Goal: Information Seeking & Learning: Check status

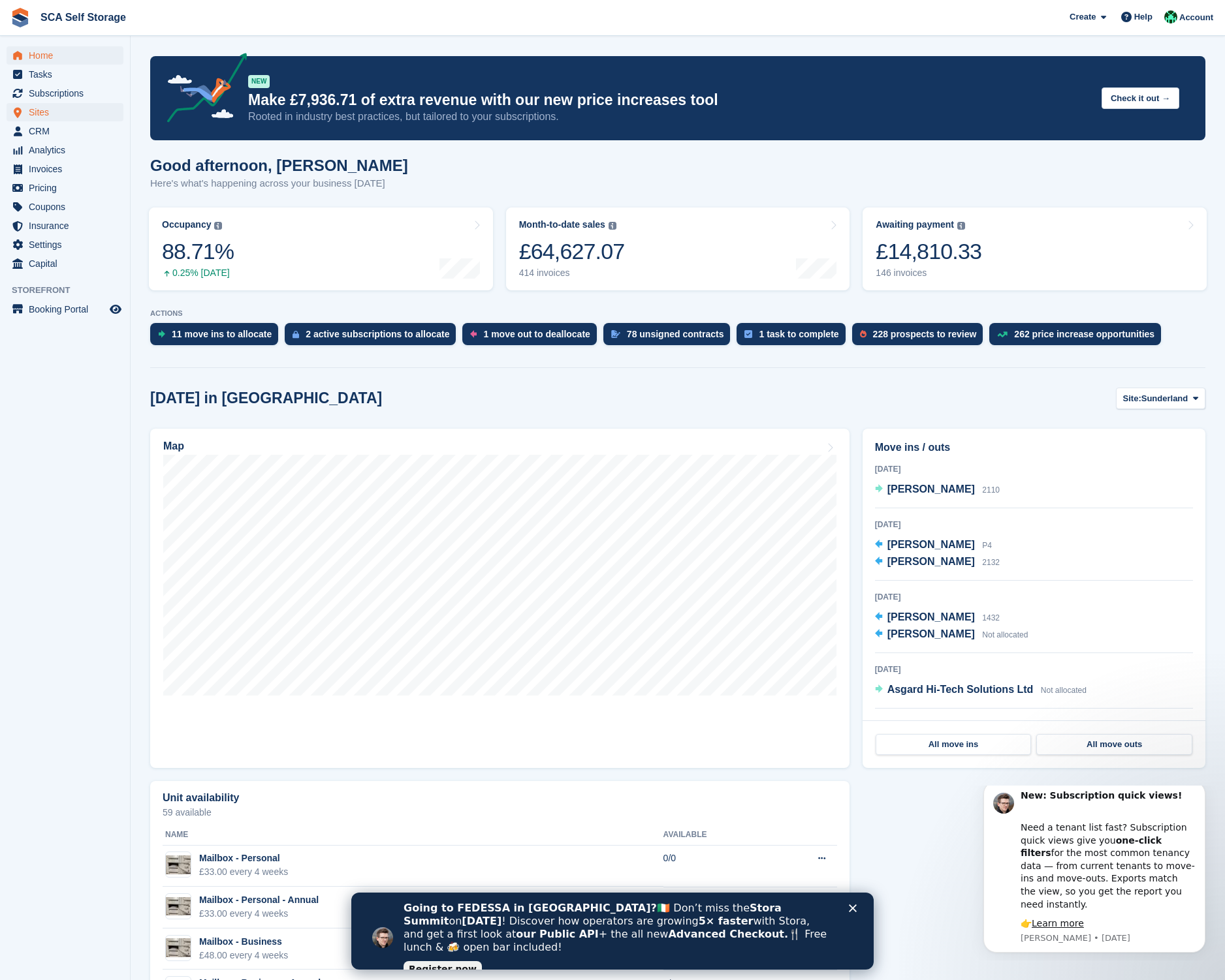
click at [38, 118] on span "Sites" at bounding box center [68, 112] width 79 height 18
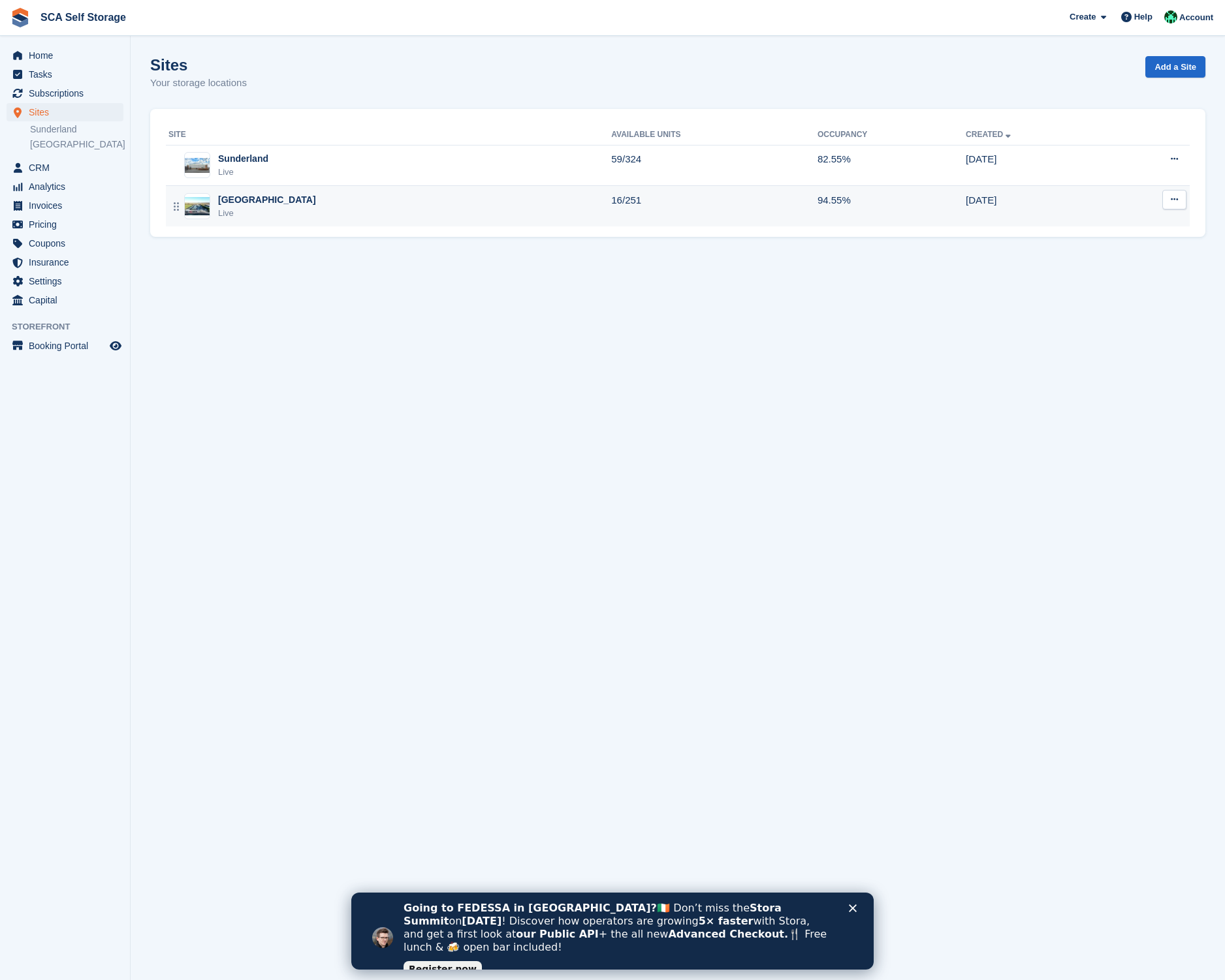
click at [312, 217] on div "Sheffield Live" at bounding box center [389, 206] width 442 height 27
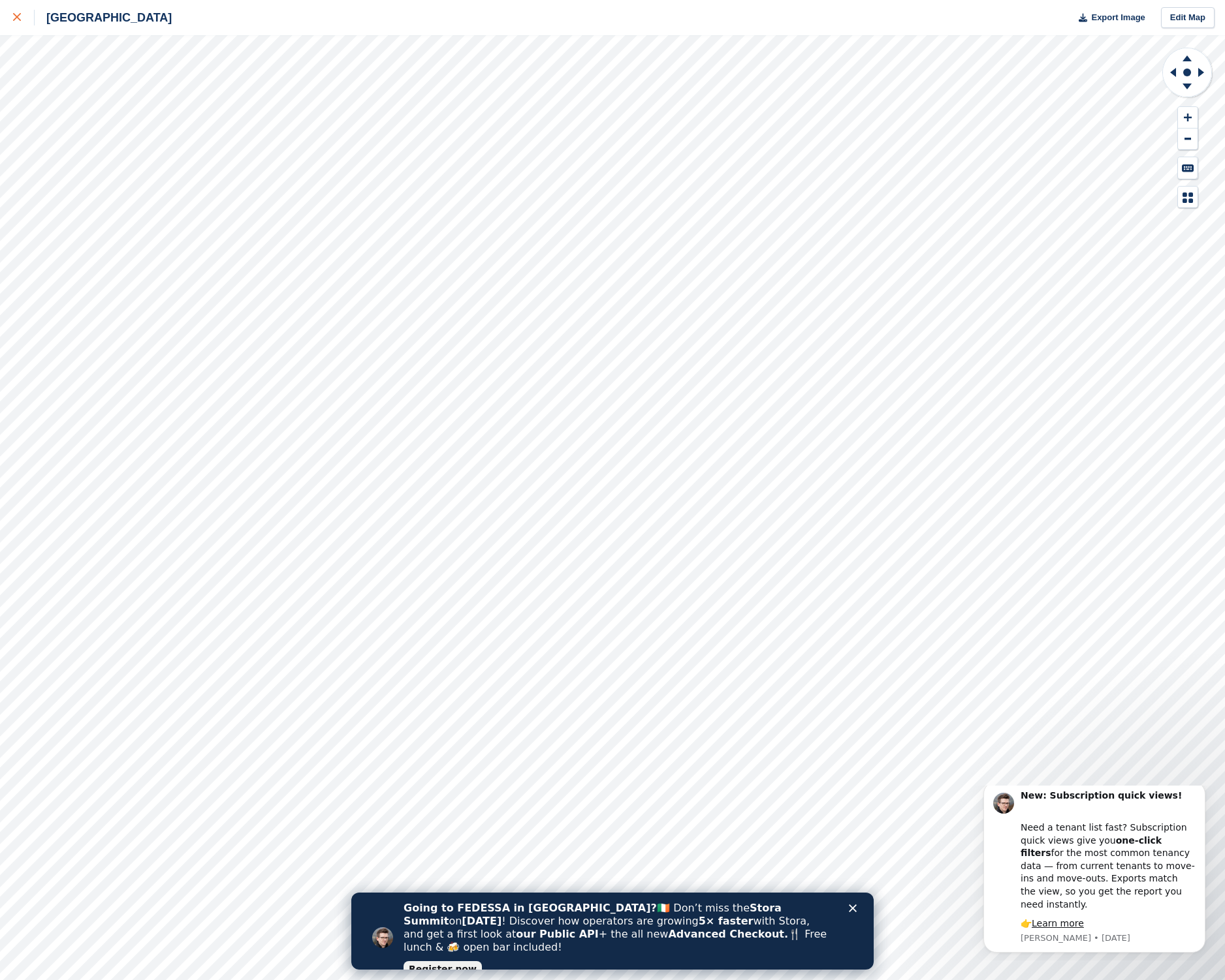
click at [18, 15] on icon at bounding box center [17, 17] width 8 height 8
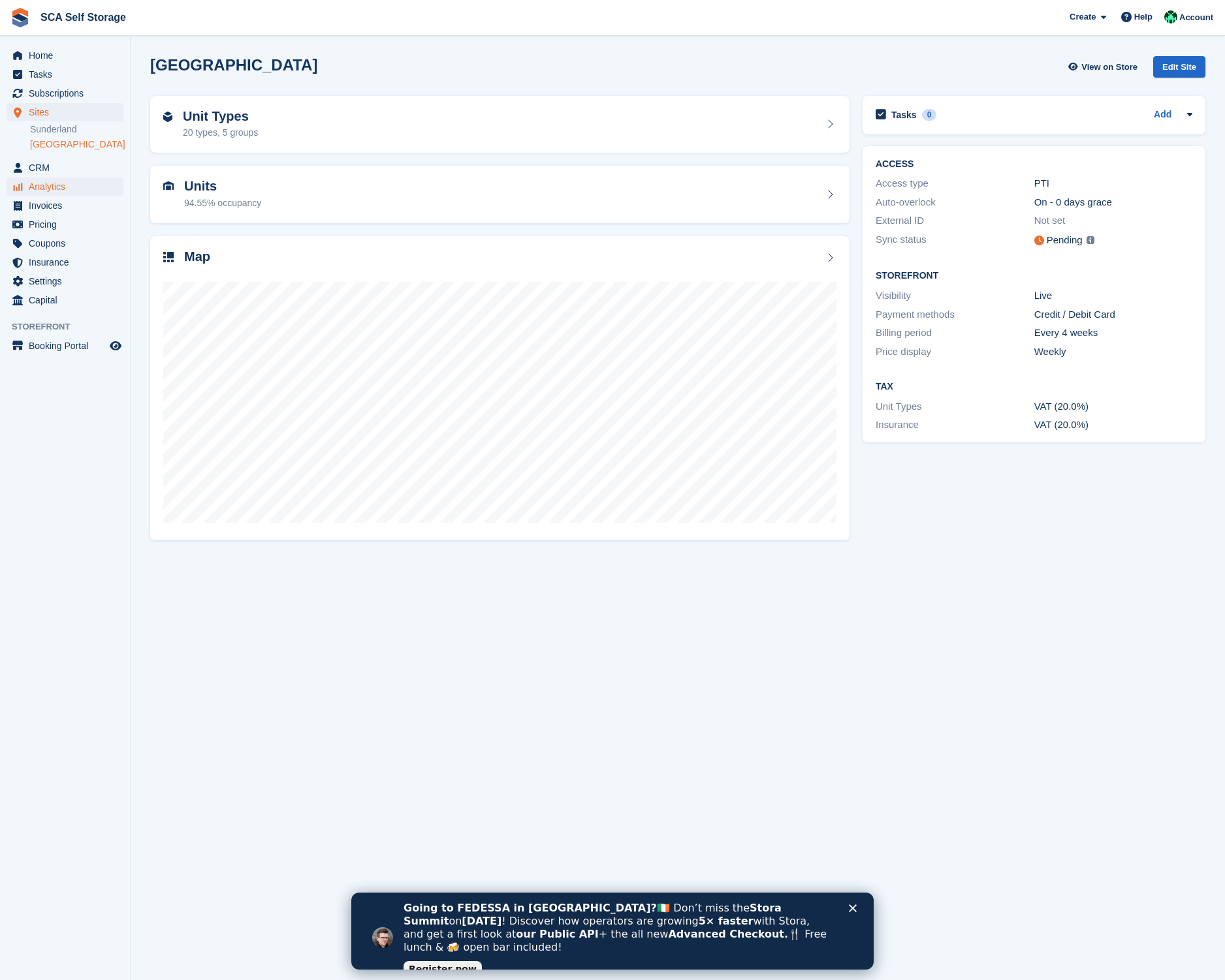
click at [58, 188] on span "Analytics" at bounding box center [68, 187] width 79 height 18
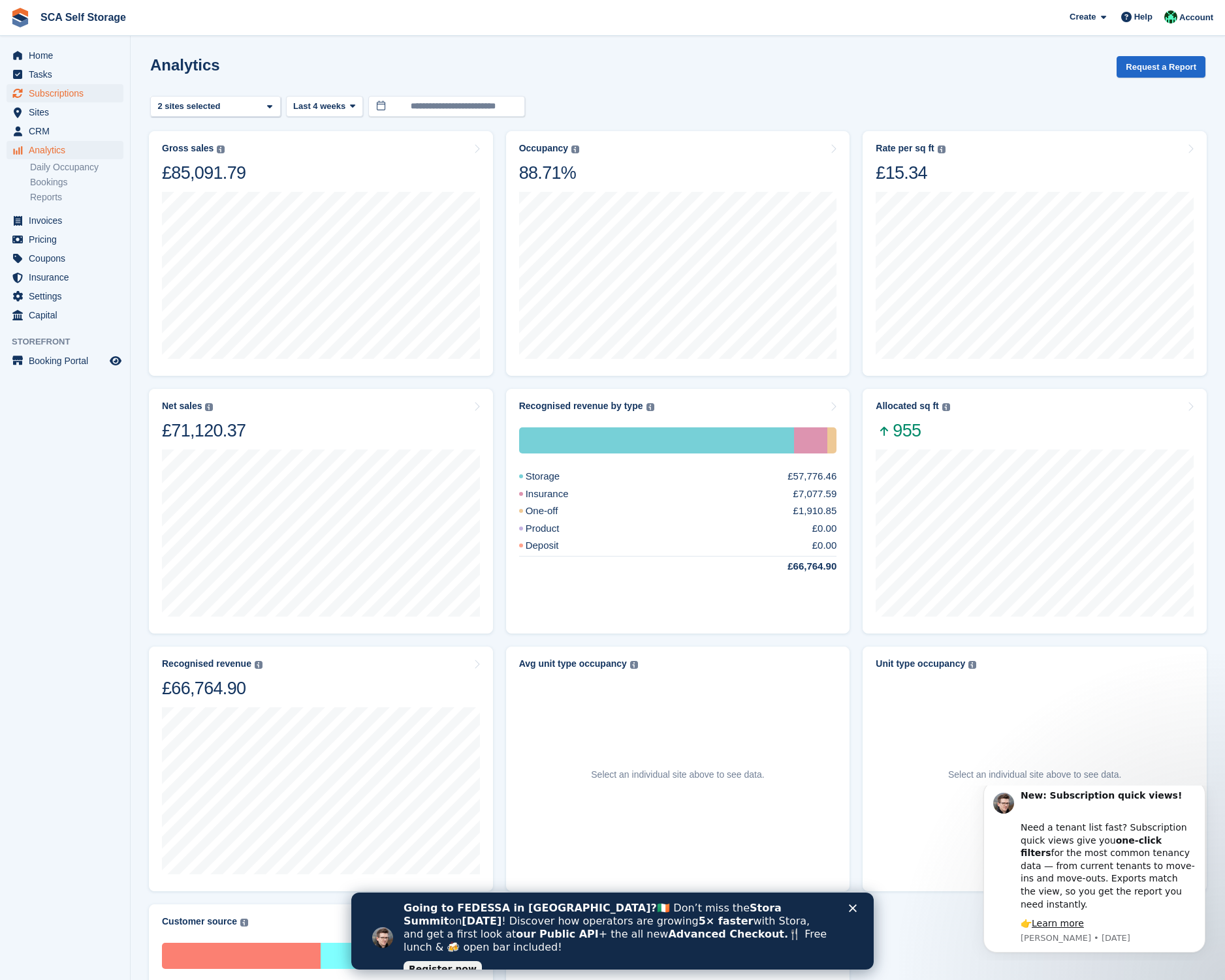
click at [79, 96] on span "Subscriptions" at bounding box center [68, 93] width 79 height 18
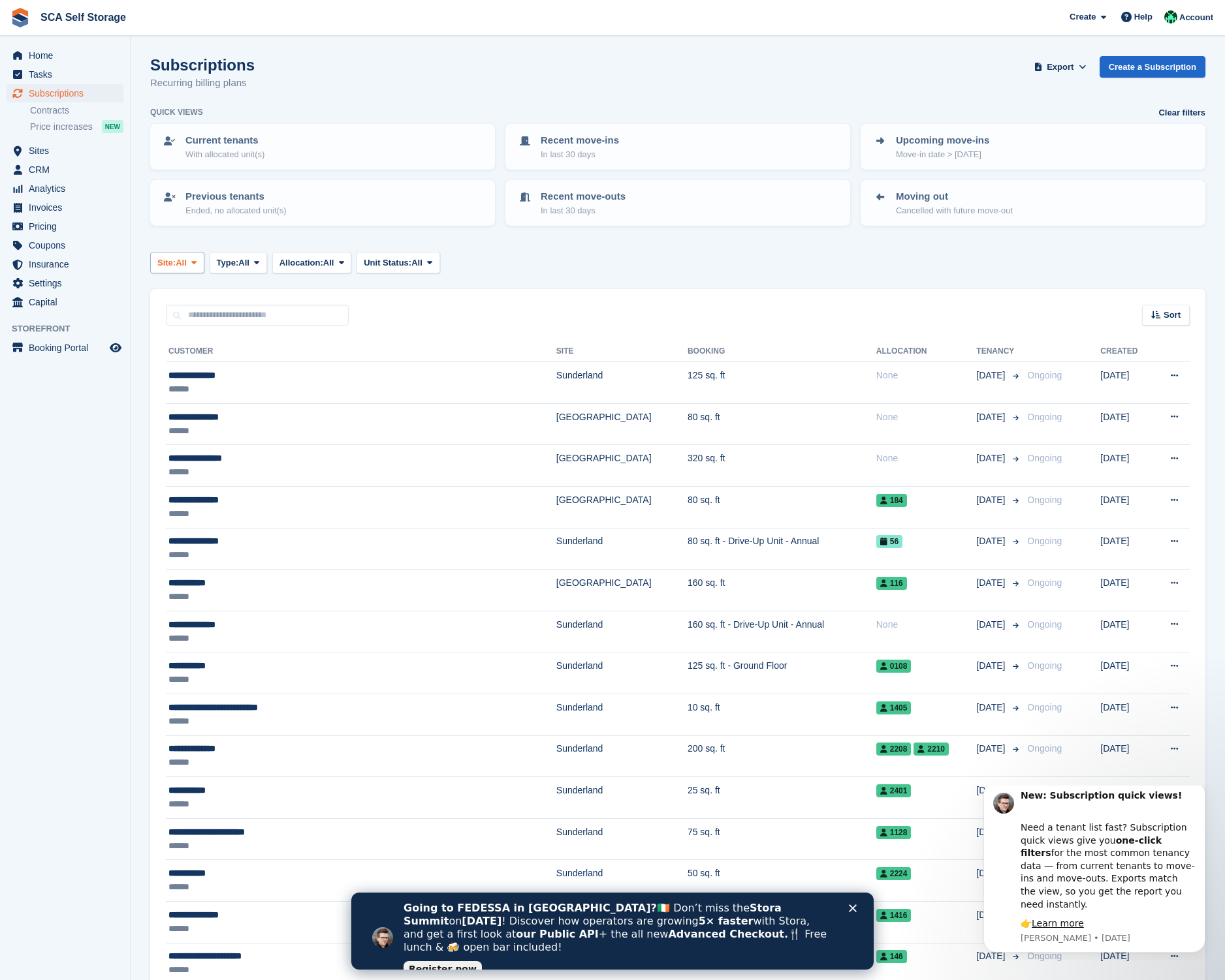
click at [187, 263] on span "All" at bounding box center [181, 263] width 11 height 13
click at [195, 338] on link "[GEOGRAPHIC_DATA]" at bounding box center [215, 340] width 118 height 23
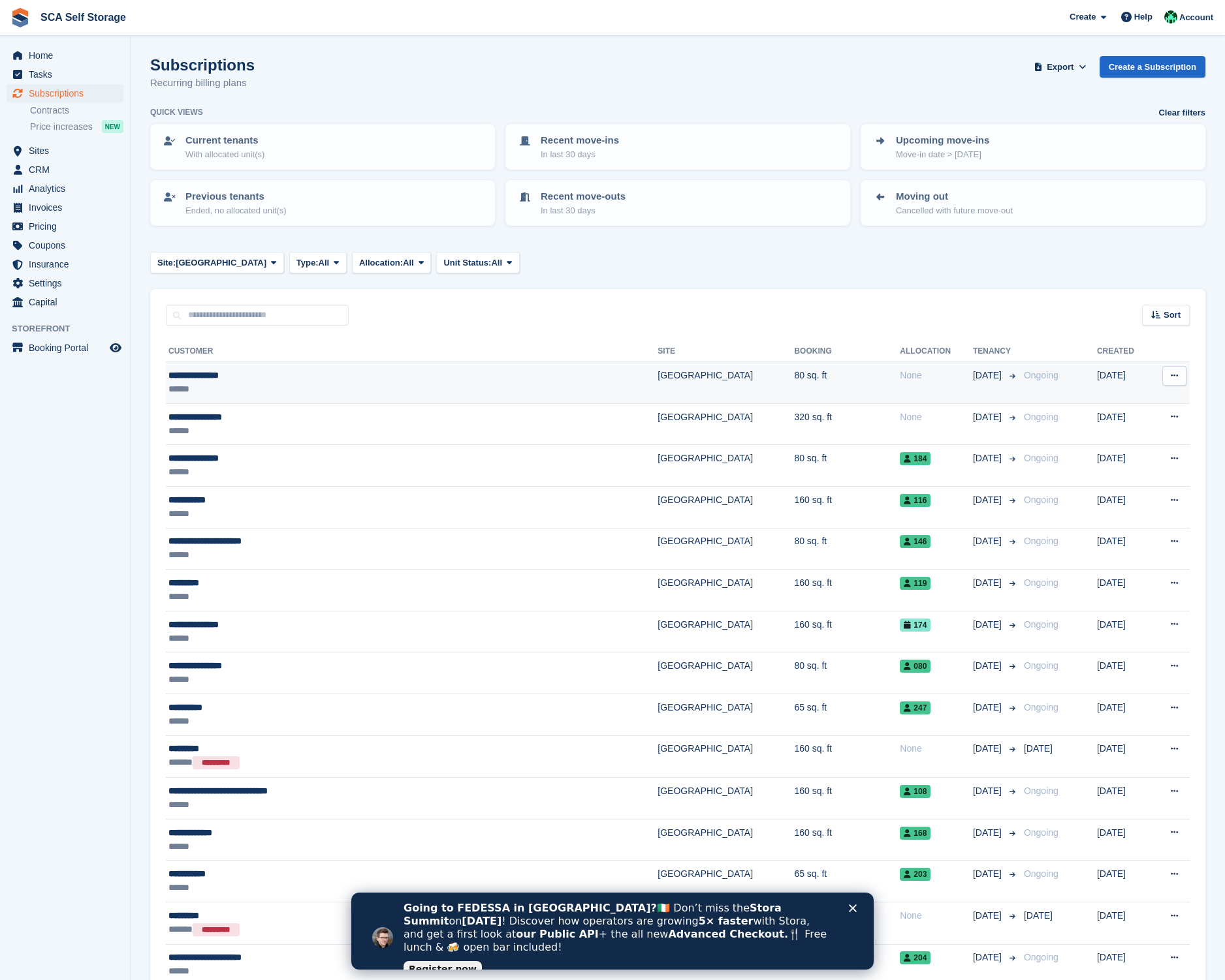
click at [420, 400] on td "**********" at bounding box center [412, 382] width 491 height 42
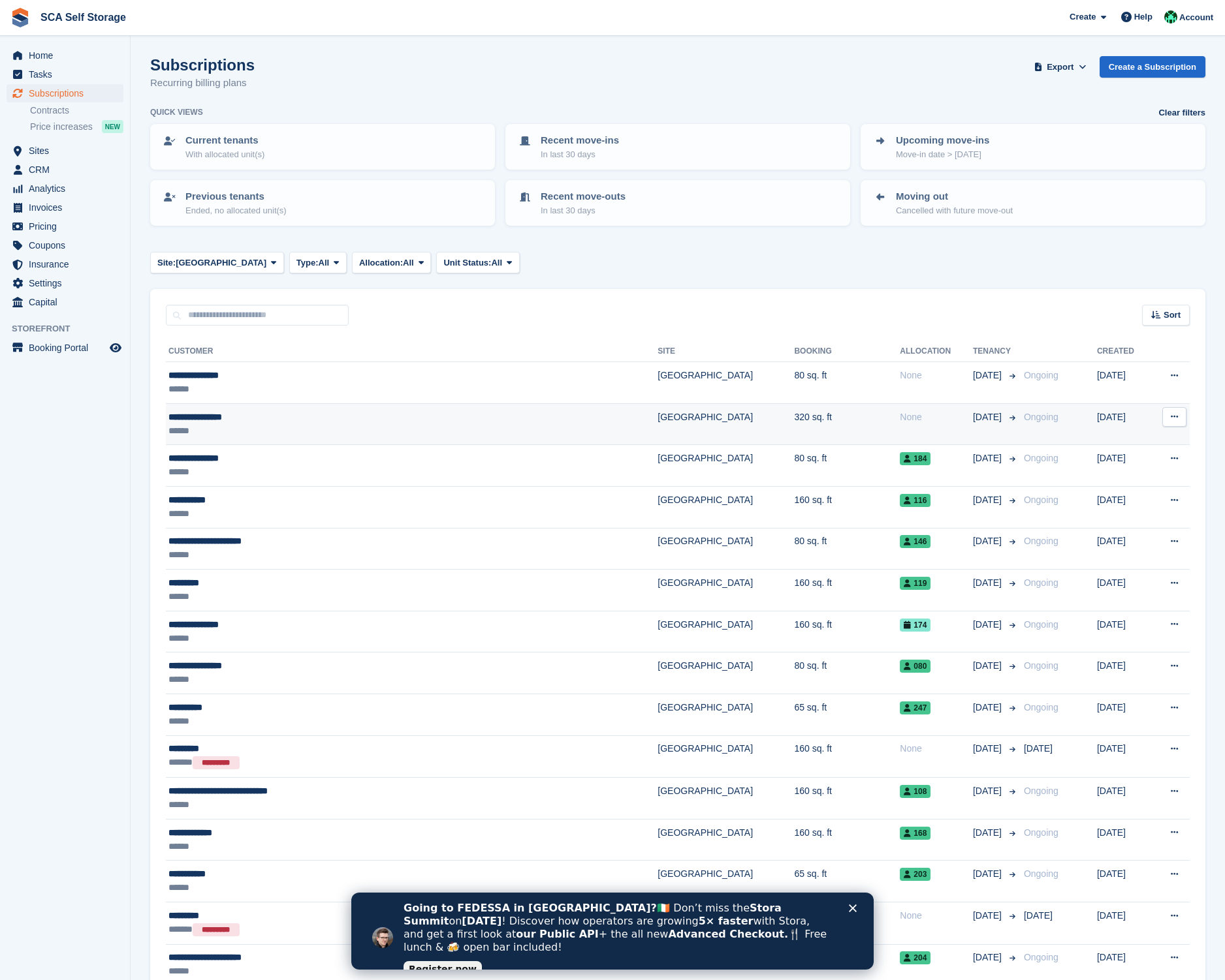
click at [245, 418] on div "**********" at bounding box center [338, 417] width 340 height 13
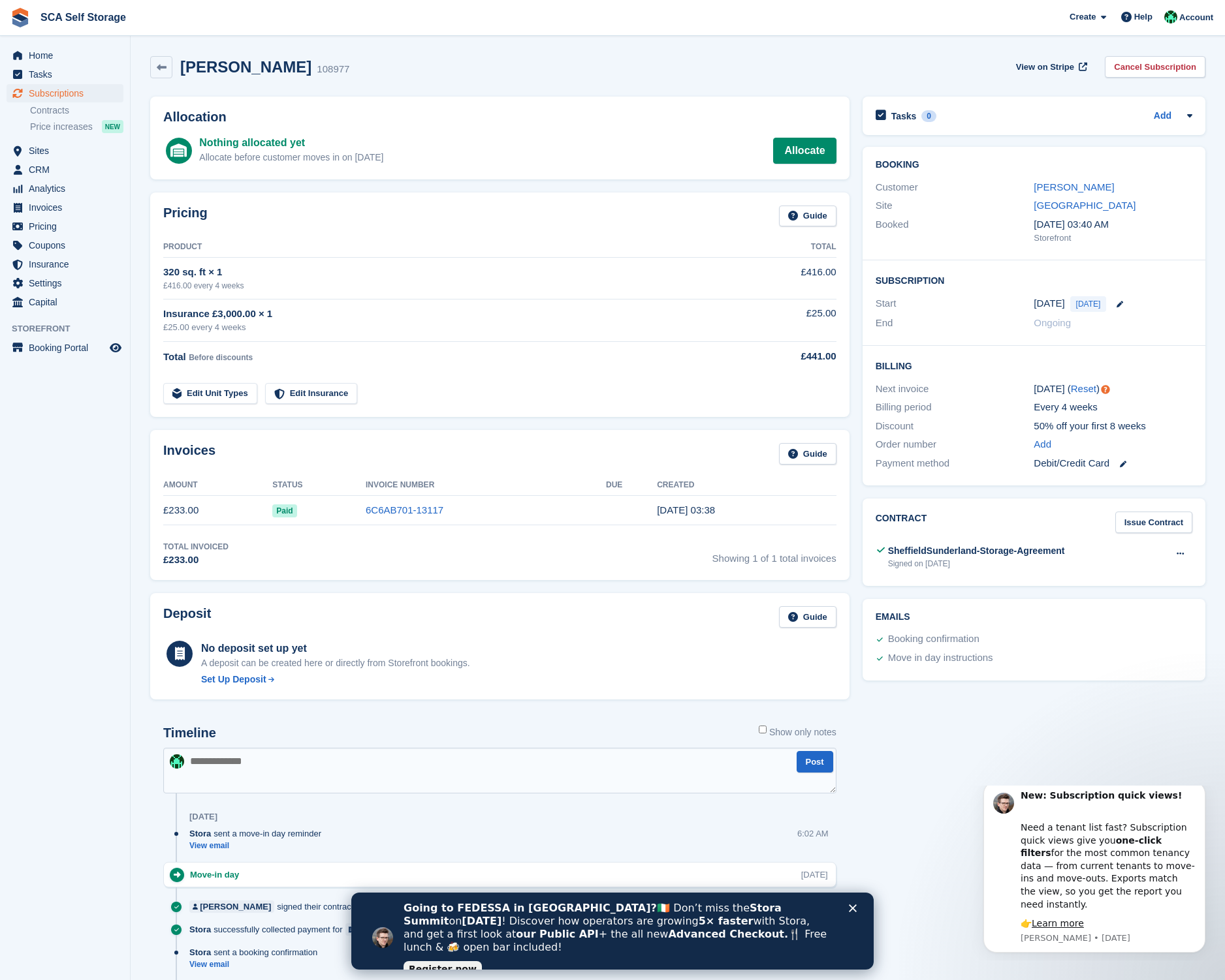
click at [457, 321] on div "£25.00 every 4 weeks" at bounding box center [448, 327] width 569 height 13
click at [159, 68] on icon at bounding box center [161, 67] width 10 height 10
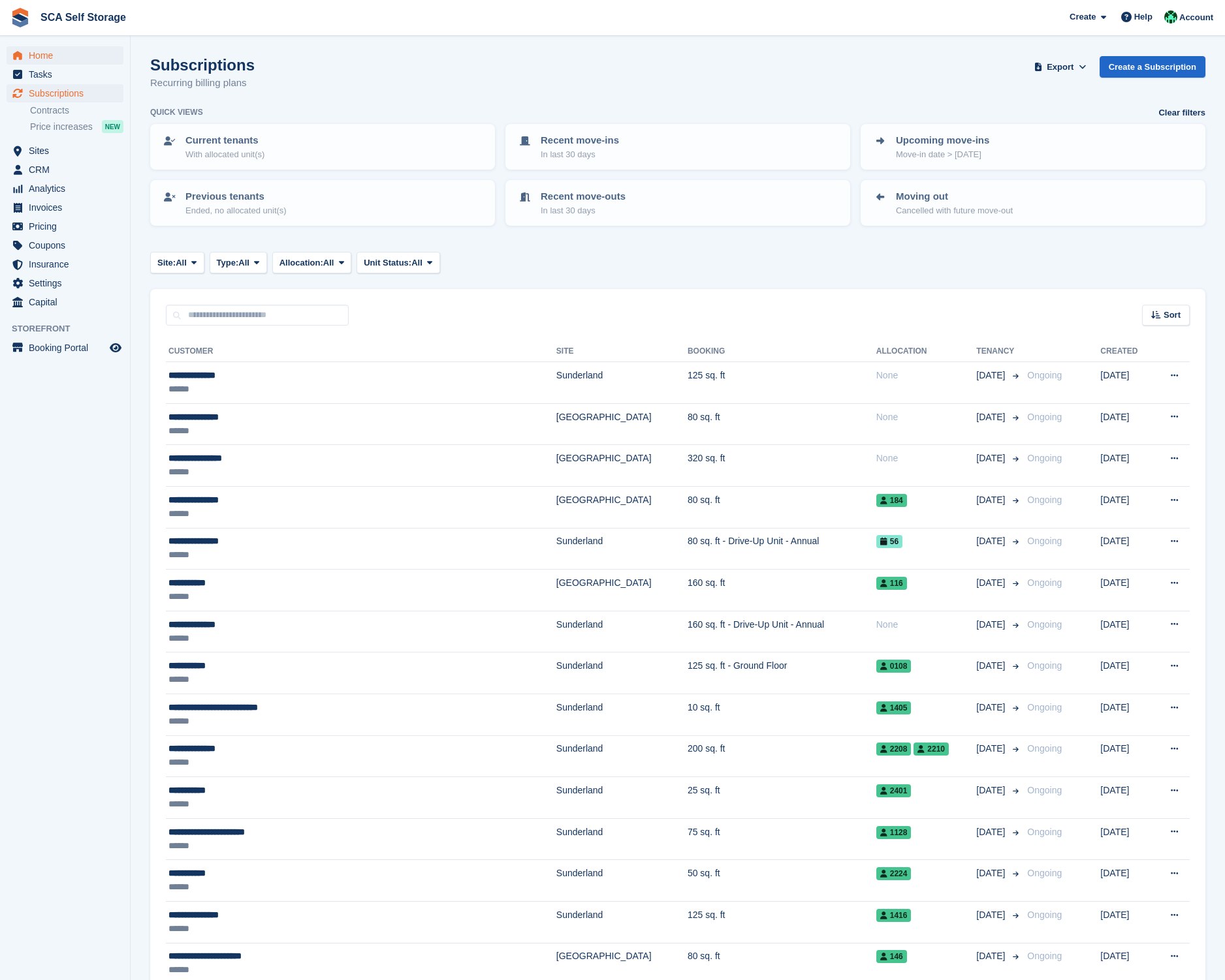
click at [52, 57] on span "Home" at bounding box center [68, 55] width 79 height 18
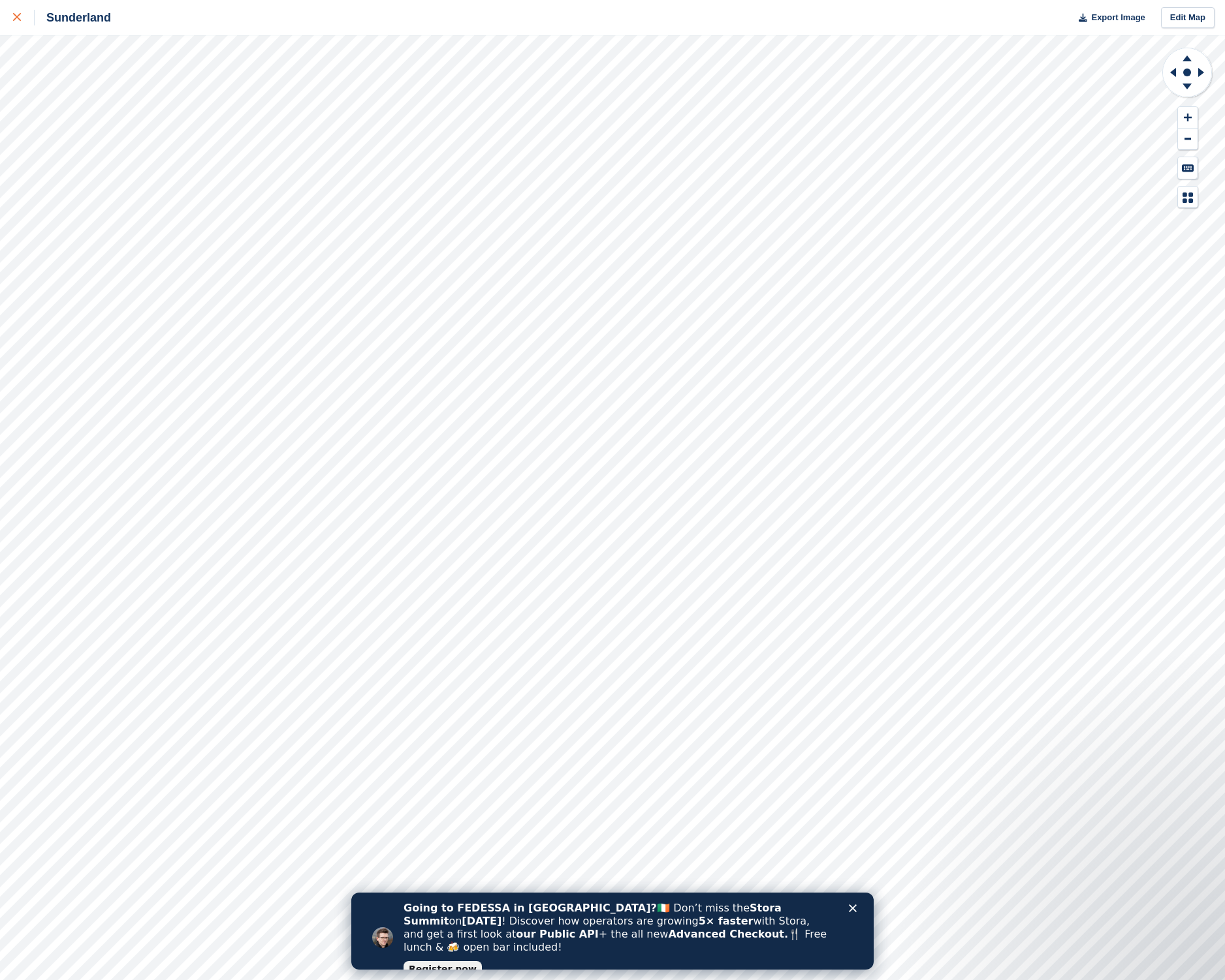
click at [10, 15] on link at bounding box center [17, 17] width 35 height 35
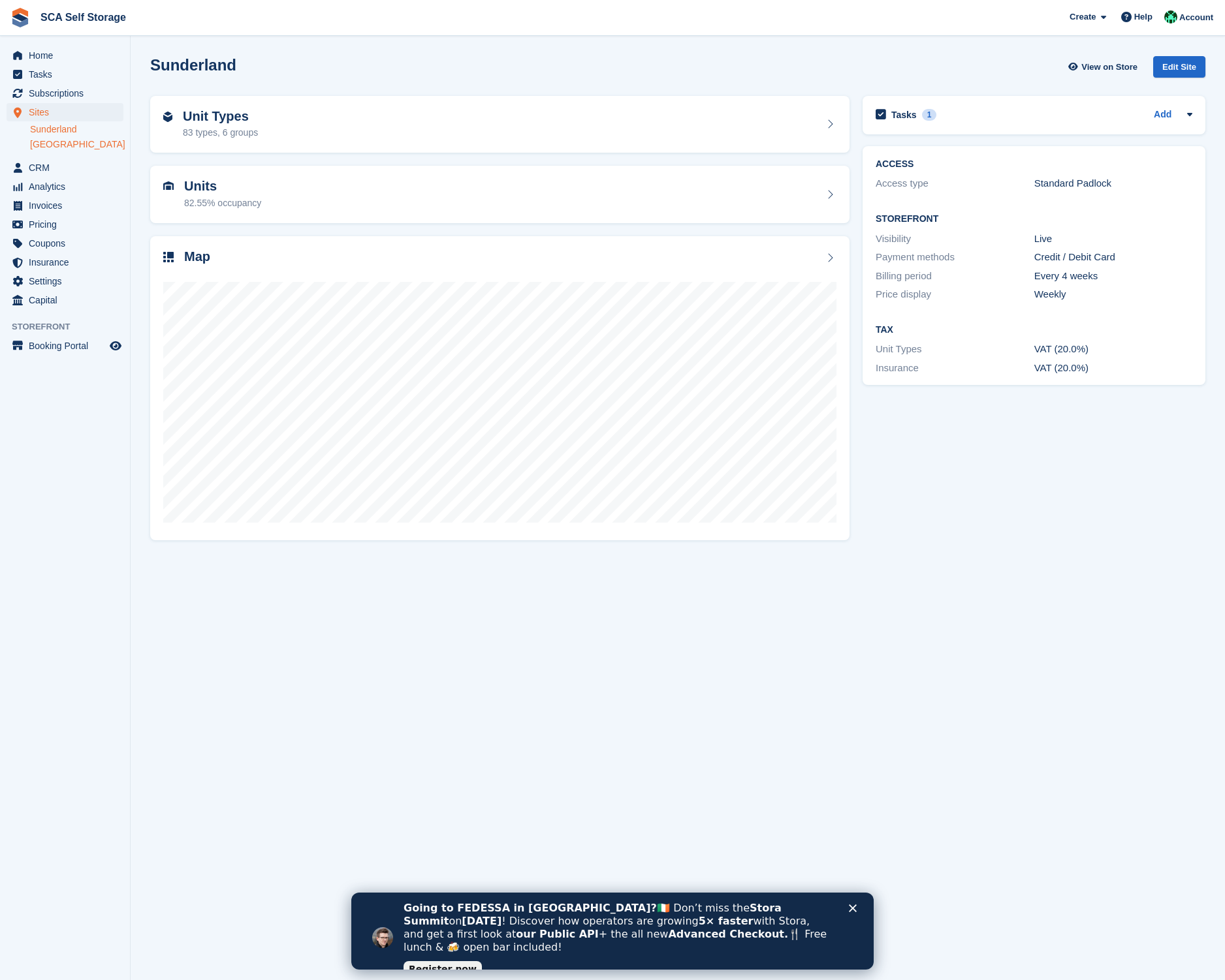
click at [47, 138] on link "[GEOGRAPHIC_DATA]" at bounding box center [77, 145] width 93 height 13
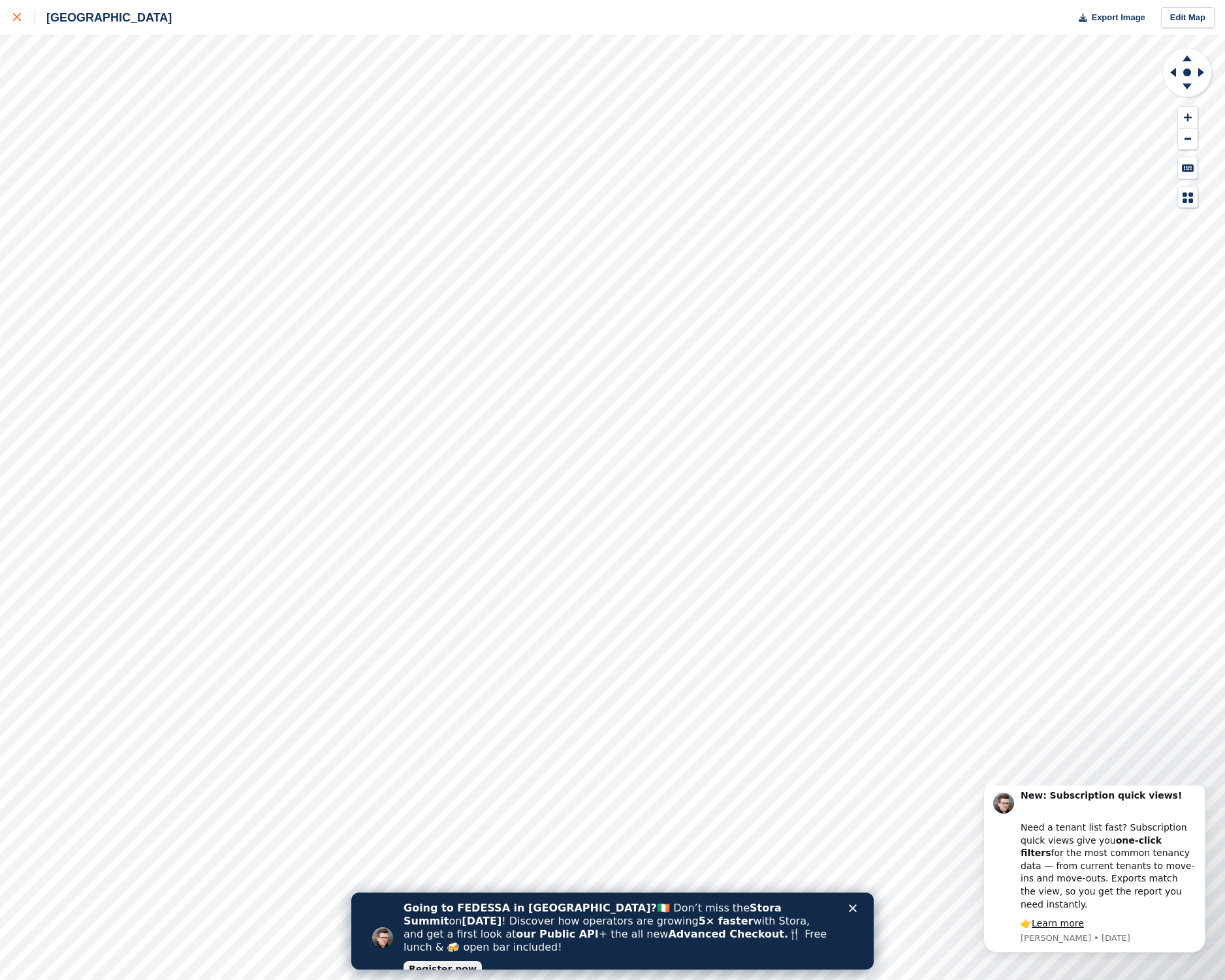
click at [13, 21] on icon at bounding box center [17, 17] width 8 height 8
click at [9, 20] on link at bounding box center [17, 17] width 35 height 35
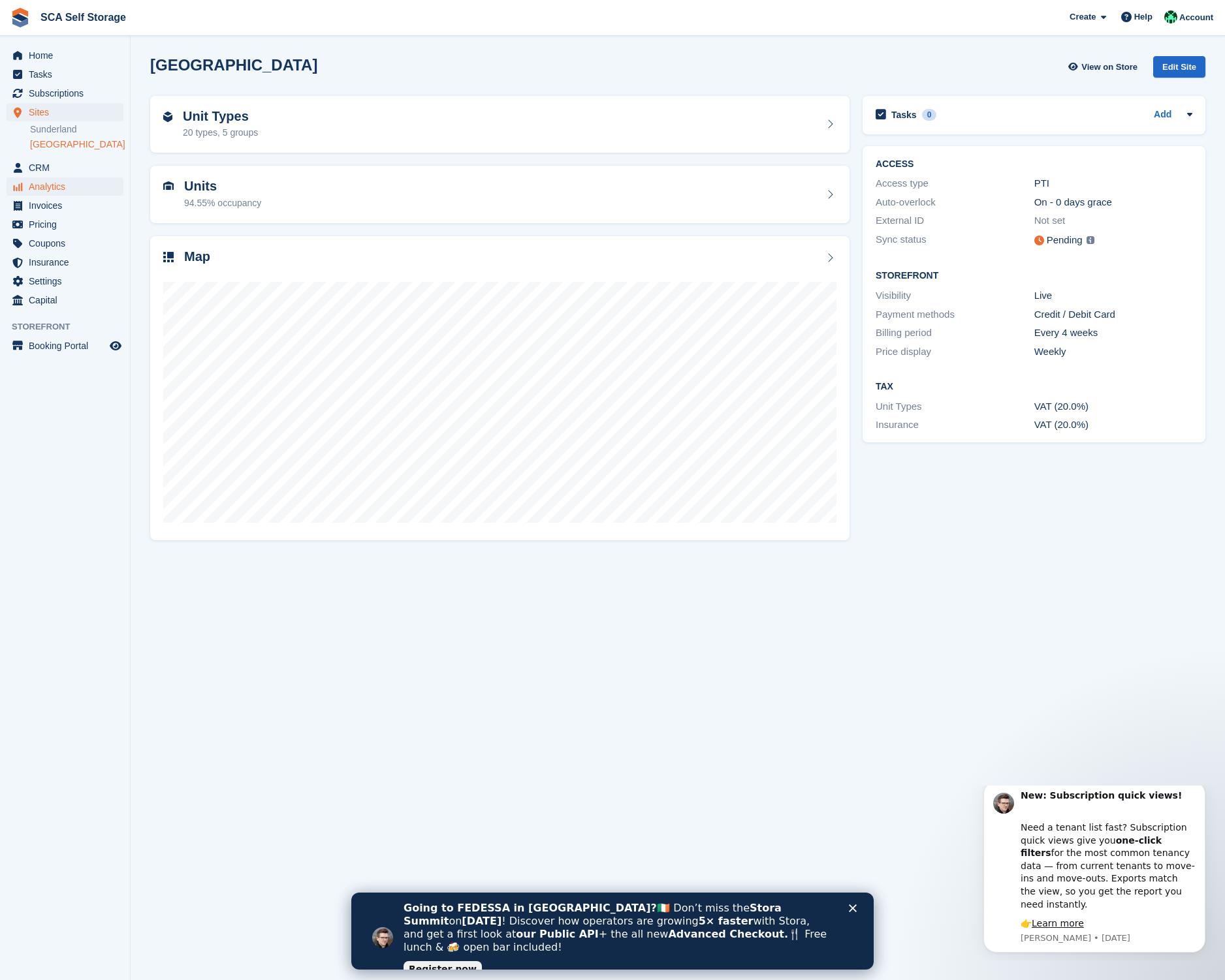
click at [55, 181] on span "Analytics" at bounding box center [68, 187] width 79 height 18
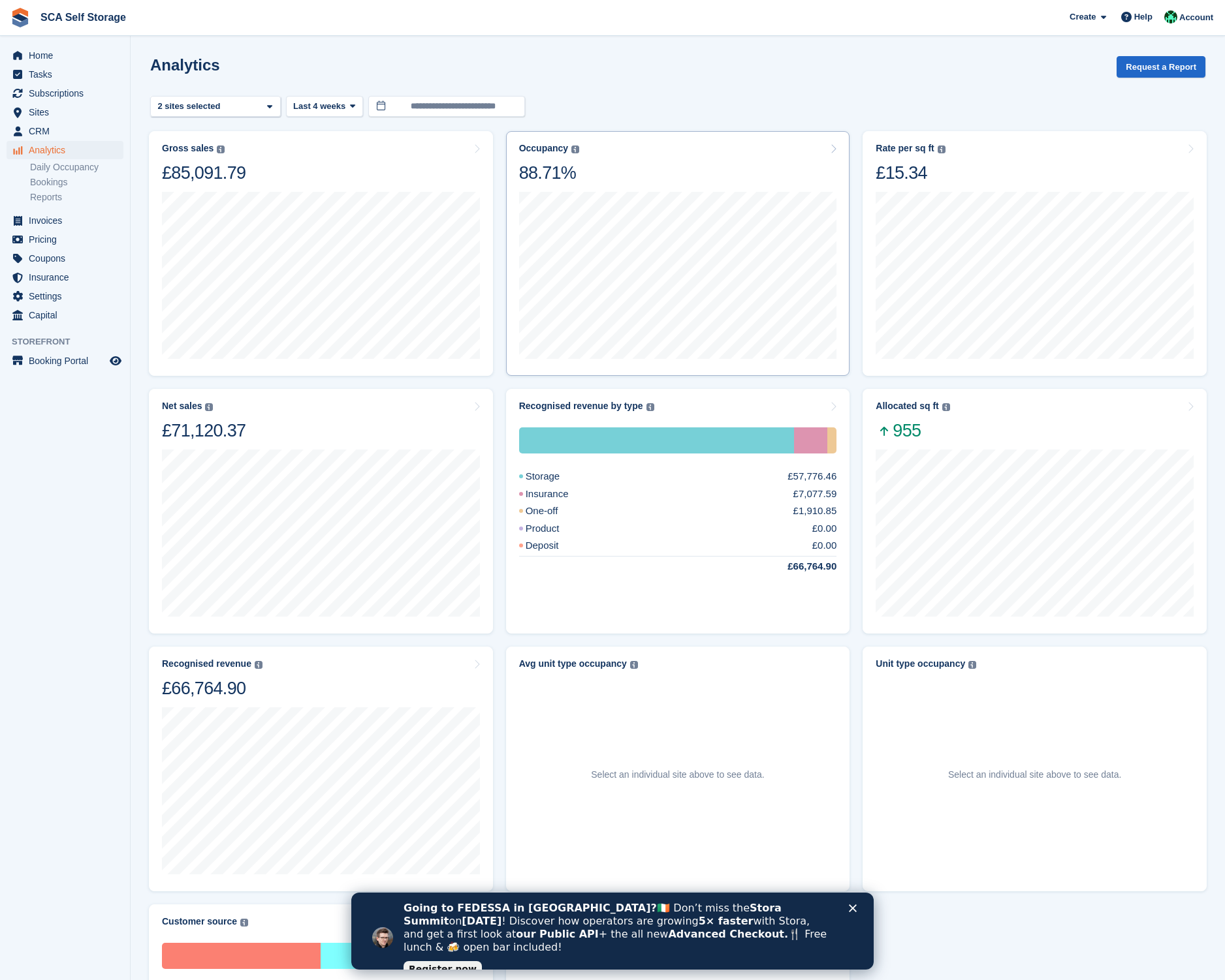
click at [592, 185] on div at bounding box center [678, 274] width 318 height 180
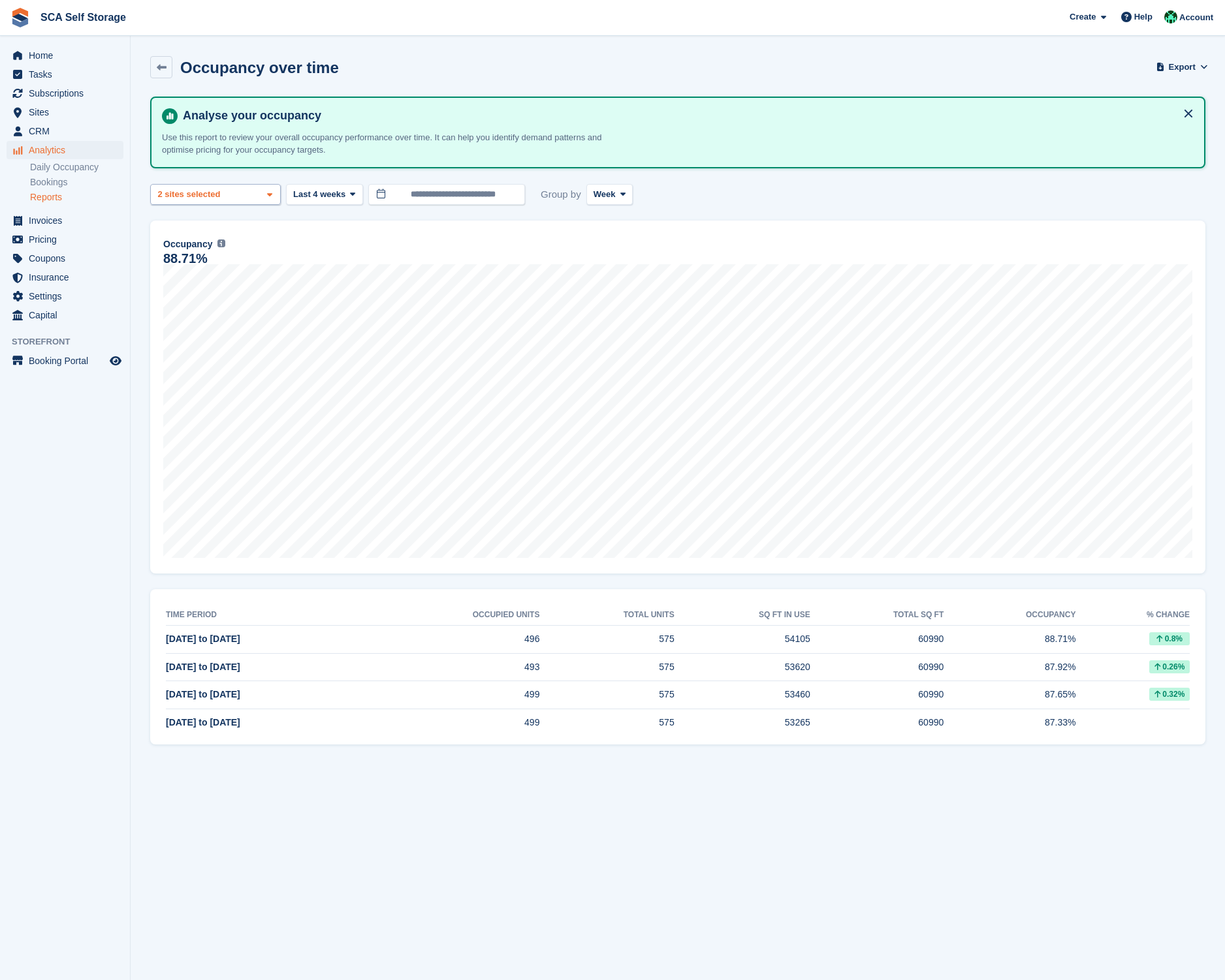
click at [249, 202] on div "Sunderland 2 sites selected" at bounding box center [215, 195] width 130 height 21
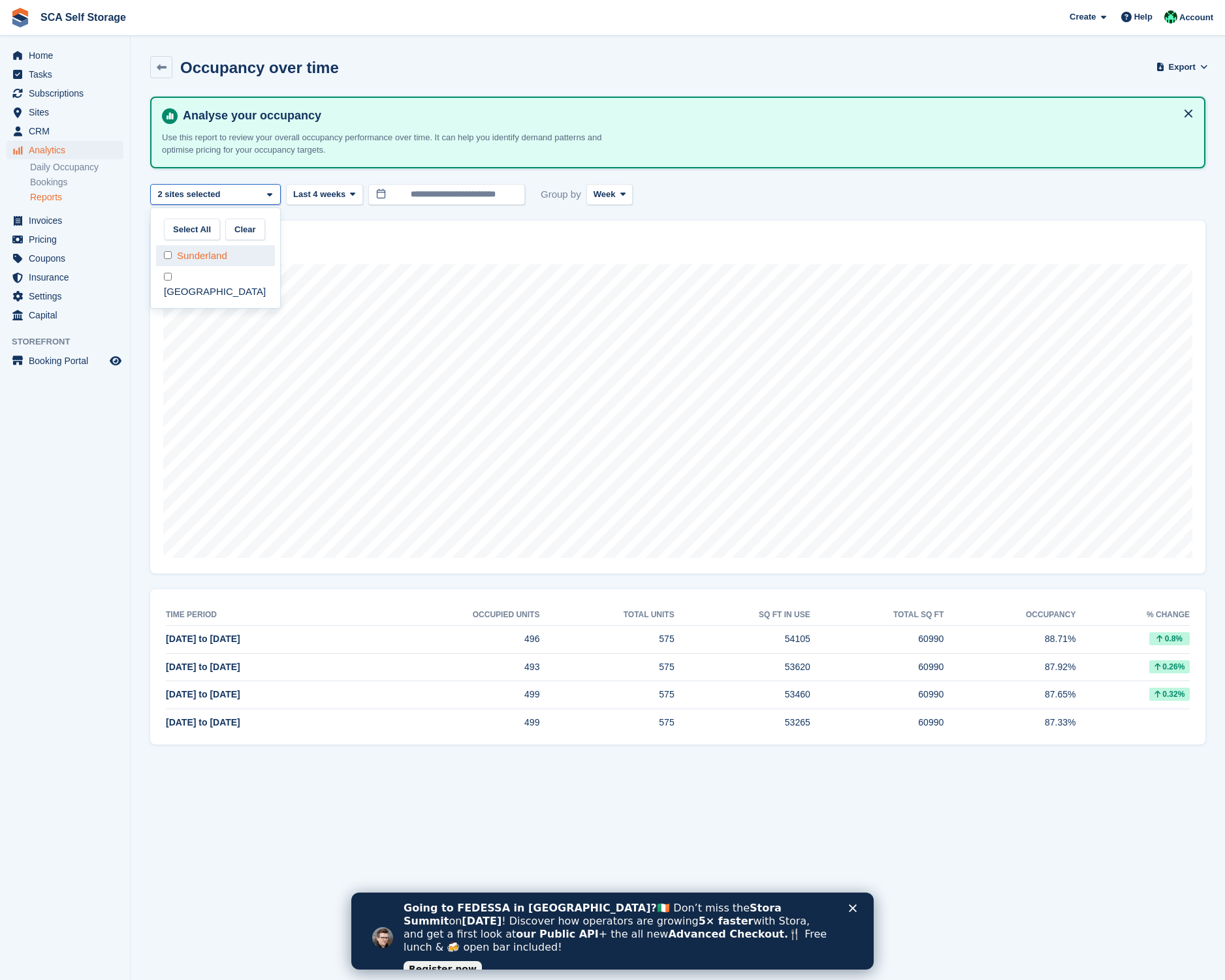
click at [210, 251] on div "Sunderland" at bounding box center [215, 256] width 119 height 21
select select "****"
click at [424, 258] on div "88.71%" at bounding box center [677, 258] width 1028 height 11
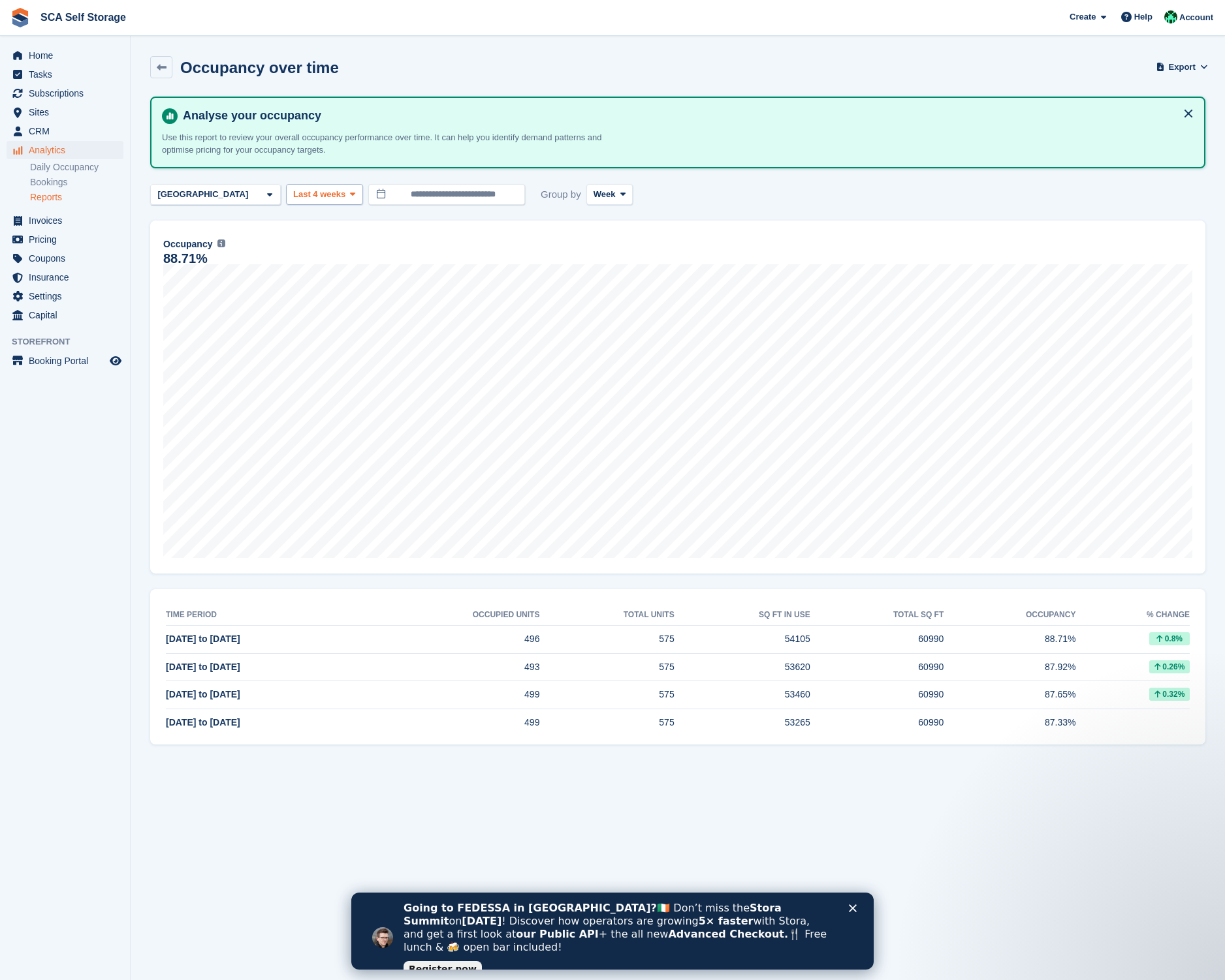
click at [327, 196] on span "Last 4 weeks" at bounding box center [319, 194] width 52 height 13
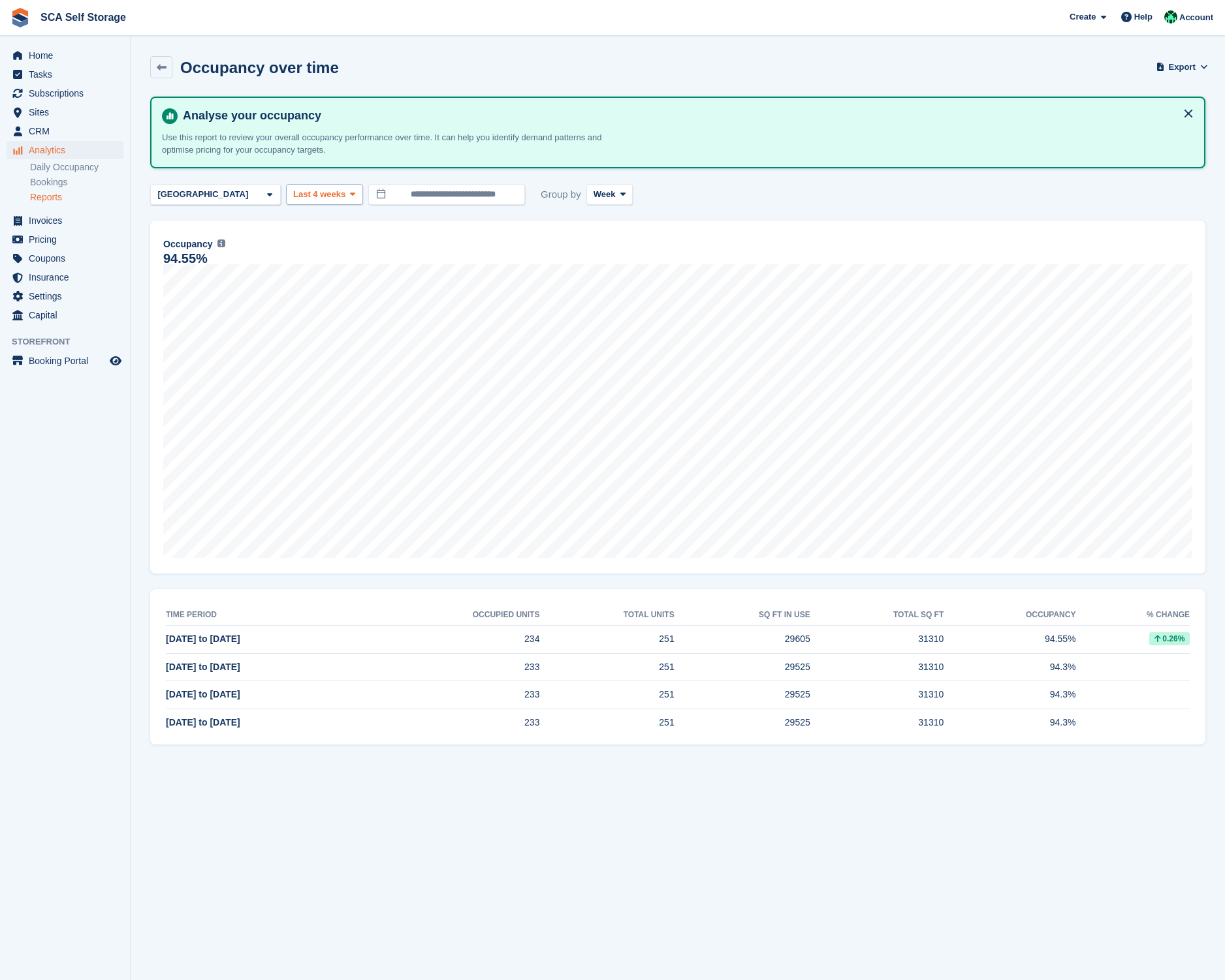
click at [331, 193] on span "Last 4 weeks" at bounding box center [319, 194] width 52 height 13
click at [328, 340] on link "Last 9 months" at bounding box center [348, 342] width 113 height 23
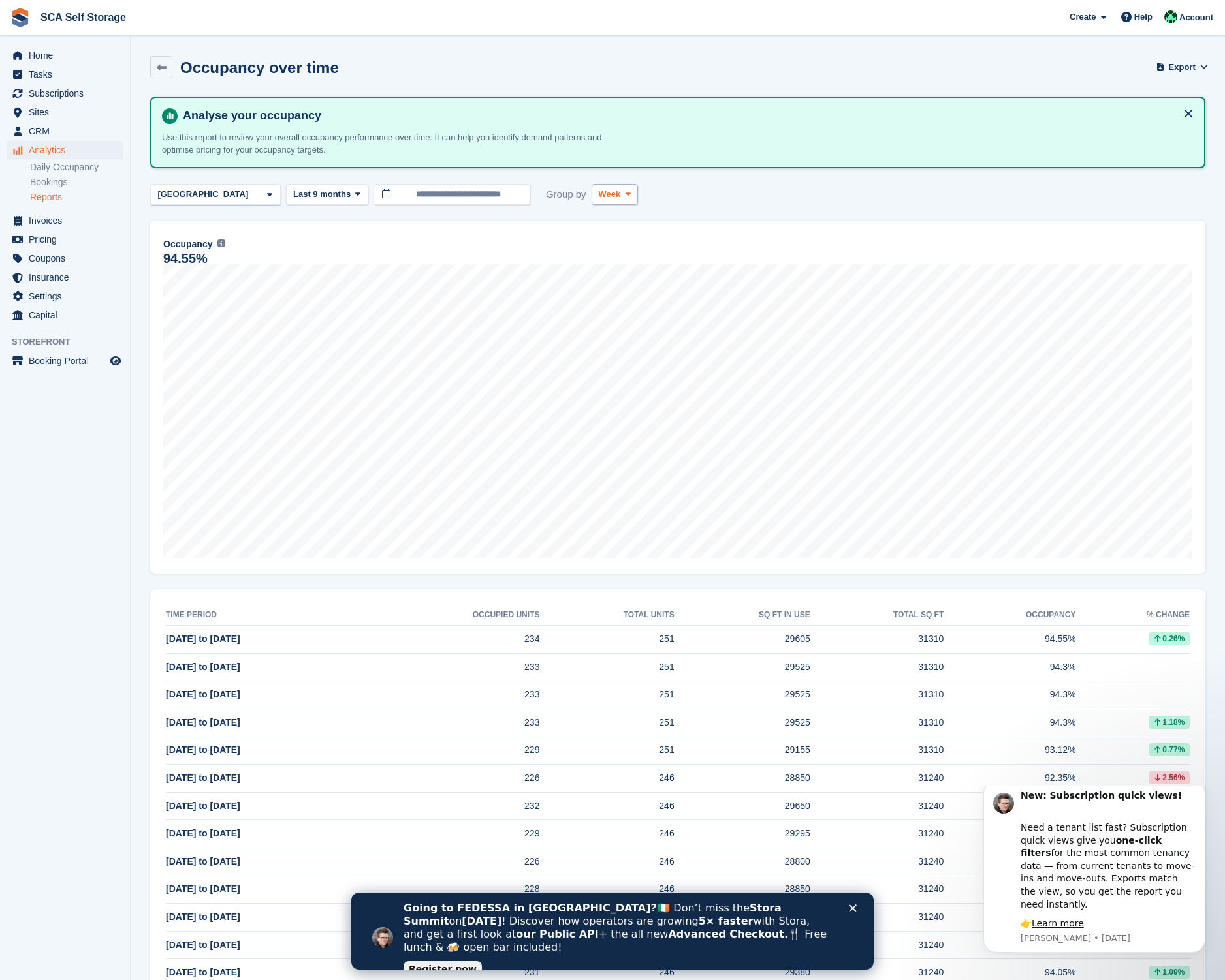
click at [638, 197] on button "Week" at bounding box center [615, 195] width 46 height 21
click at [624, 287] on div "Day Week Month" at bounding box center [654, 248] width 125 height 82
click at [626, 277] on link "Month" at bounding box center [653, 272] width 113 height 23
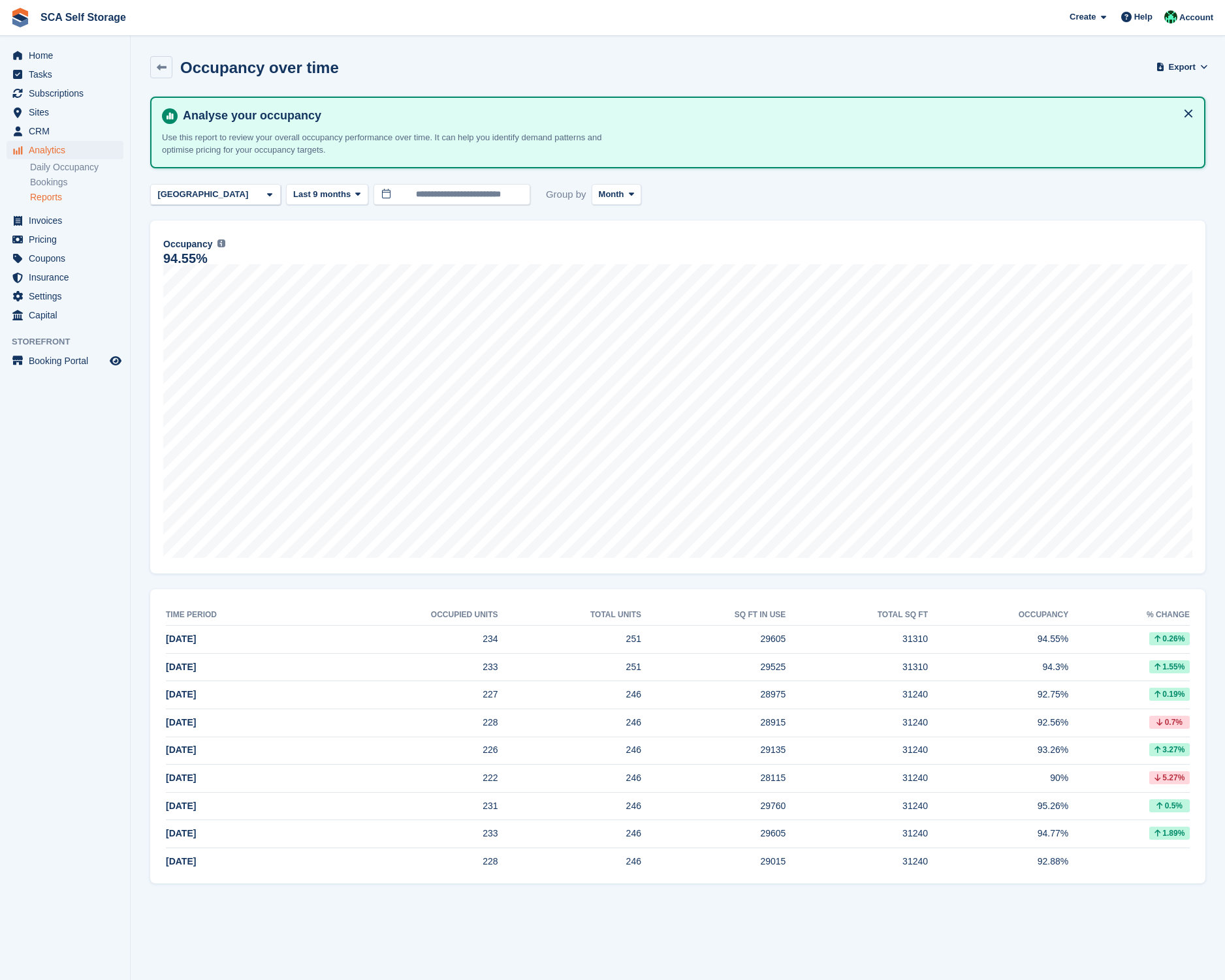
drag, startPoint x: 195, startPoint y: 197, endPoint x: 197, endPoint y: 205, distance: 8.2
click at [195, 197] on div "[GEOGRAPHIC_DATA]" at bounding box center [205, 194] width 98 height 13
click at [736, 180] on div "**********" at bounding box center [677, 490] width 1055 height 787
click at [226, 192] on div "[GEOGRAPHIC_DATA]" at bounding box center [215, 195] width 130 height 21
click at [207, 258] on div "Sunderland" at bounding box center [215, 256] width 119 height 21
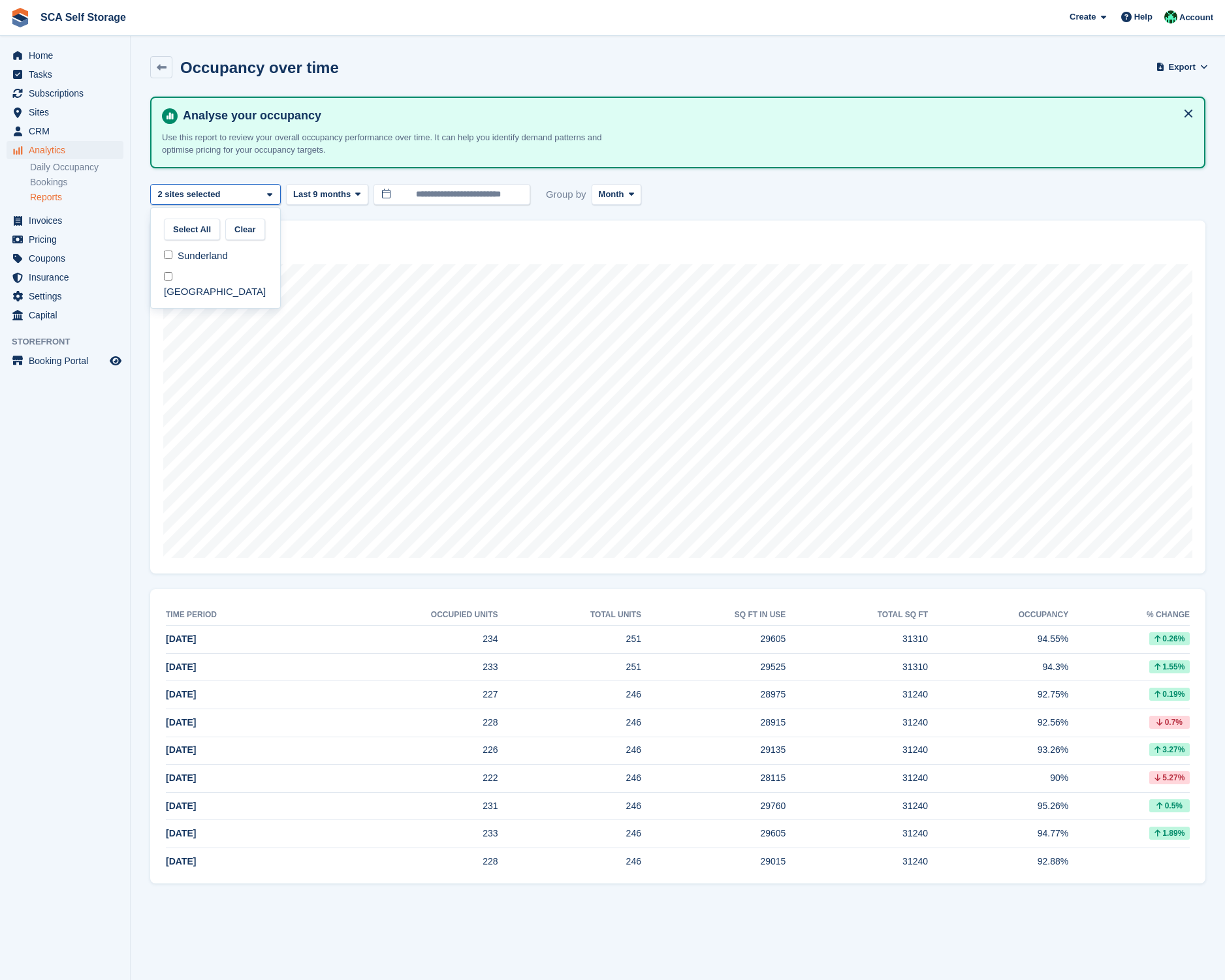
scroll to position [11, 0]
click at [193, 289] on div "Select All Clear Sunderland [GEOGRAPHIC_DATA]" at bounding box center [215, 257] width 130 height 101
click at [200, 281] on div "[GEOGRAPHIC_DATA]" at bounding box center [215, 284] width 119 height 36
select select "****"
click at [752, 190] on div "**********" at bounding box center [677, 195] width 1055 height 21
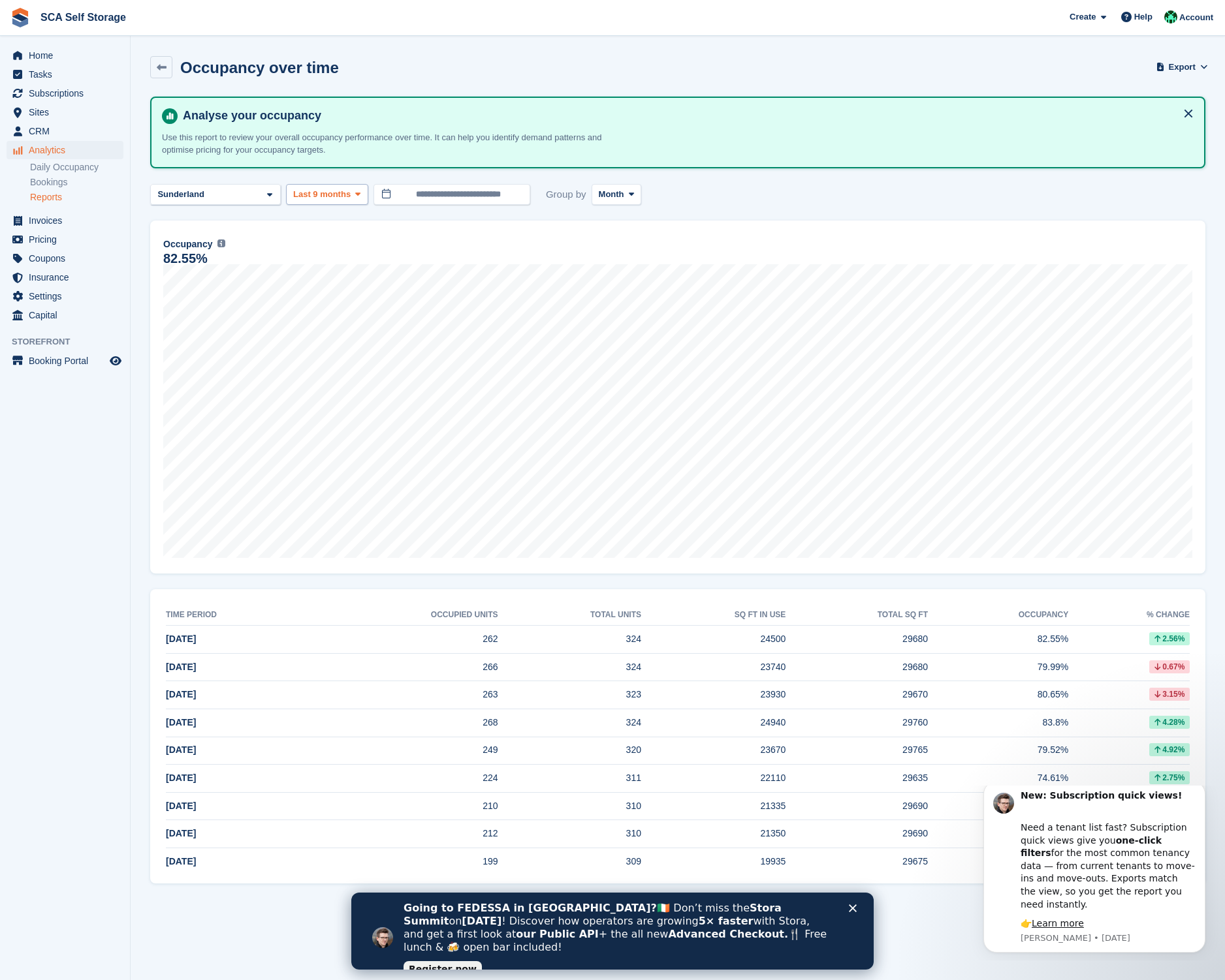
click at [345, 197] on span "Last 9 months" at bounding box center [322, 194] width 57 height 13
click at [336, 393] on link "Last 18 months" at bounding box center [348, 390] width 113 height 23
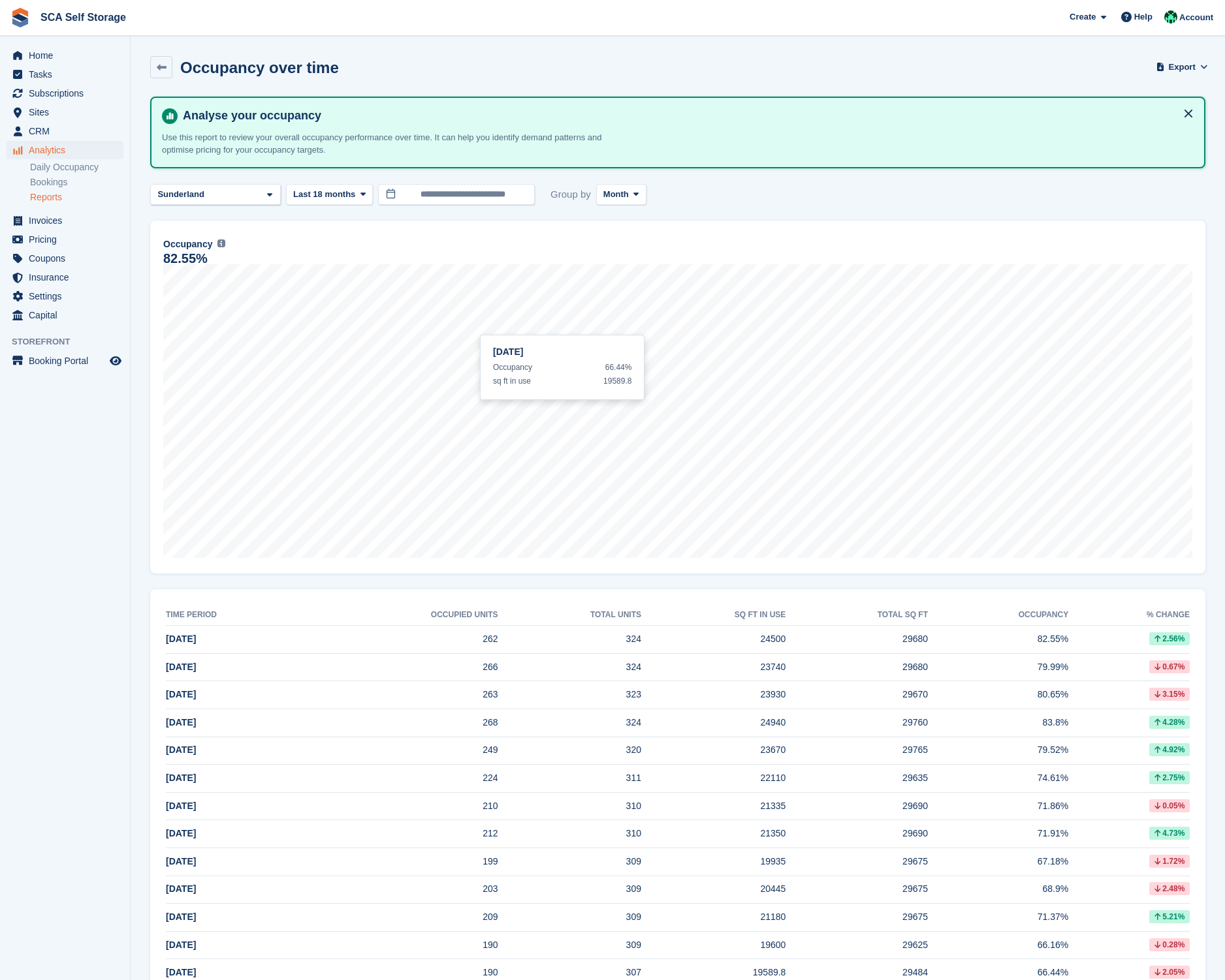
scroll to position [180, 0]
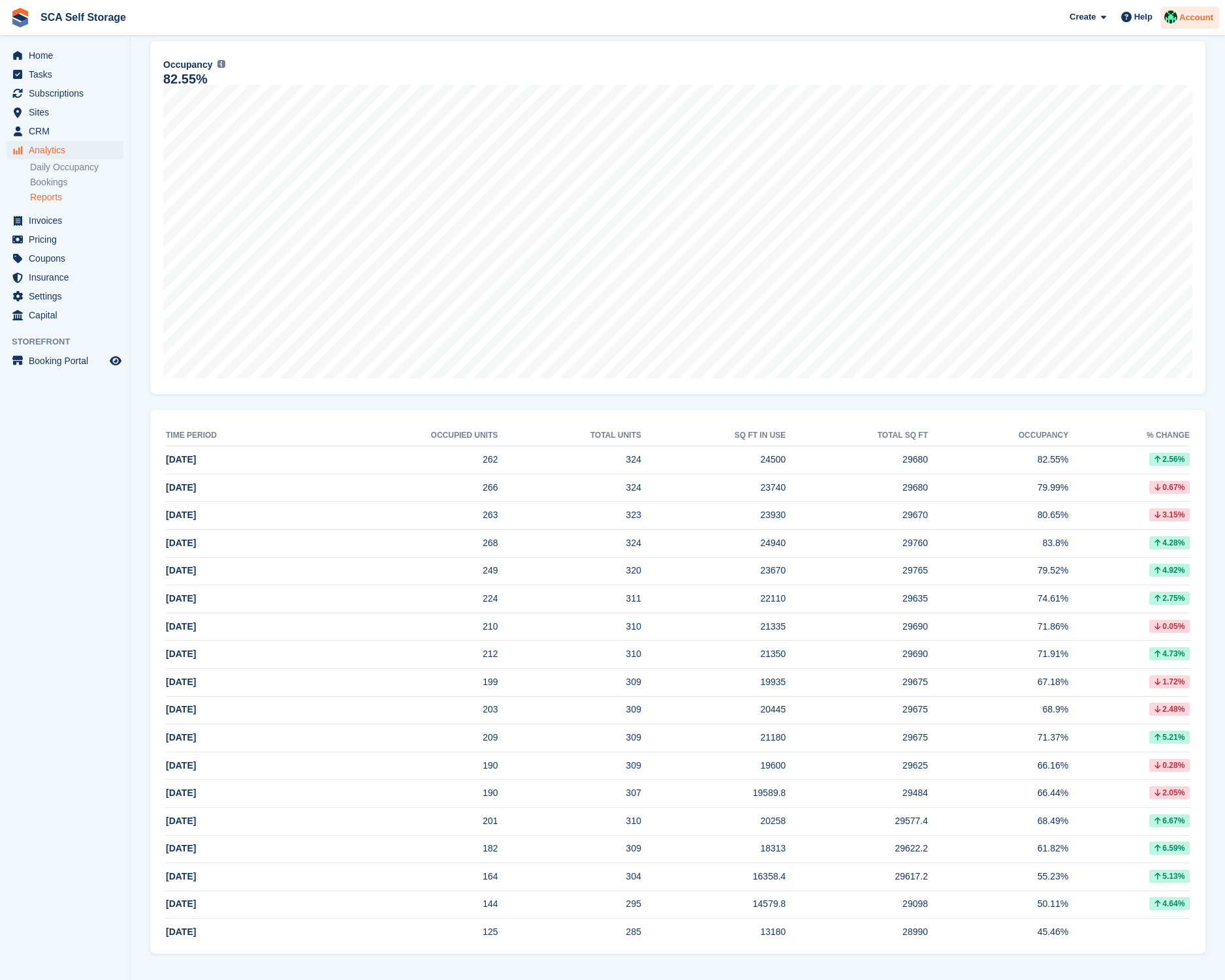
click at [1171, 10] on div "Account" at bounding box center [1189, 18] width 58 height 23
click at [1101, 130] on div "Logout" at bounding box center [1093, 131] width 30 height 13
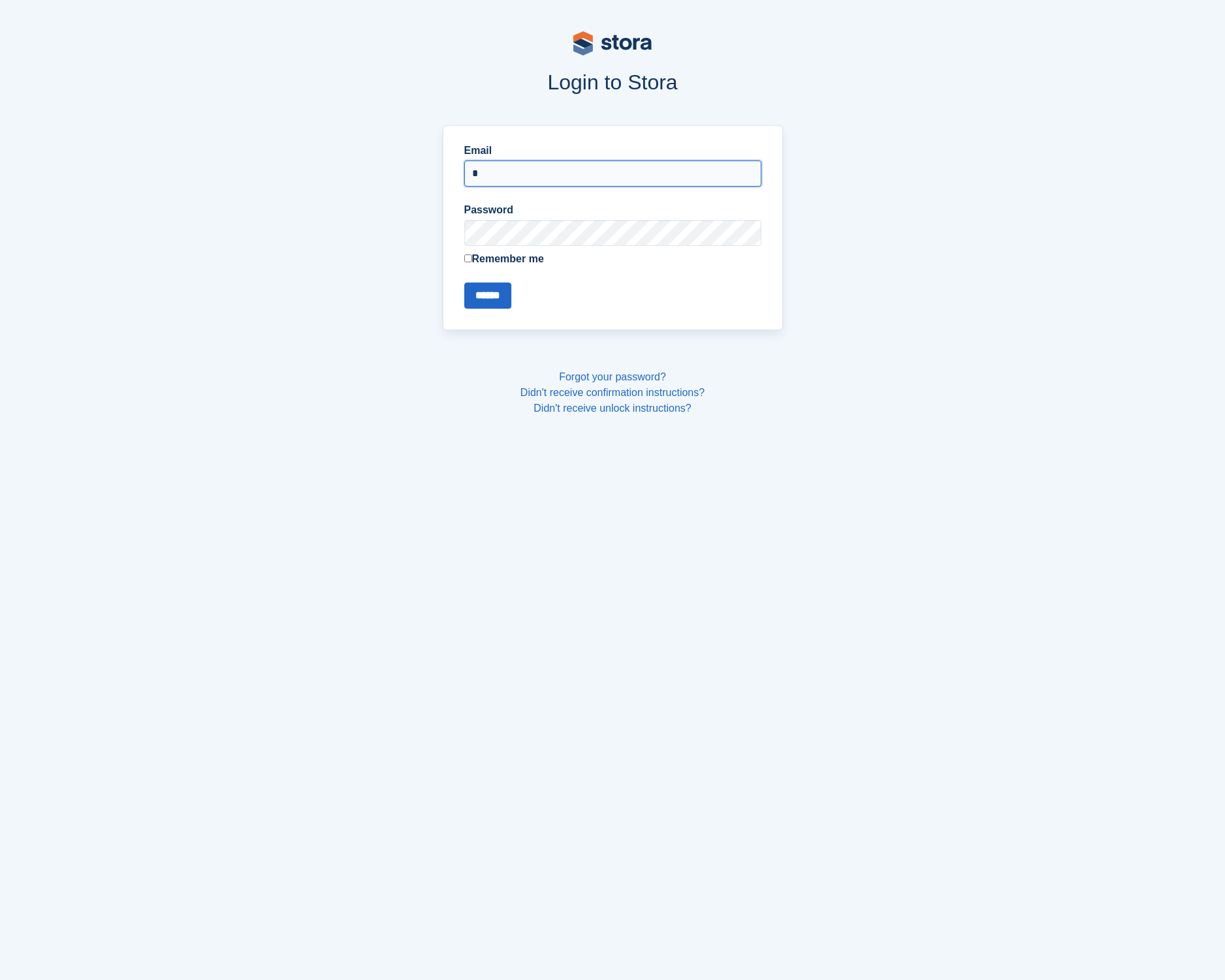
type input "**********"
click at [466, 309] on div "**********" at bounding box center [612, 227] width 340 height 205
click at [488, 296] on input "******" at bounding box center [487, 295] width 47 height 26
